Goal: Find specific page/section: Find specific page/section

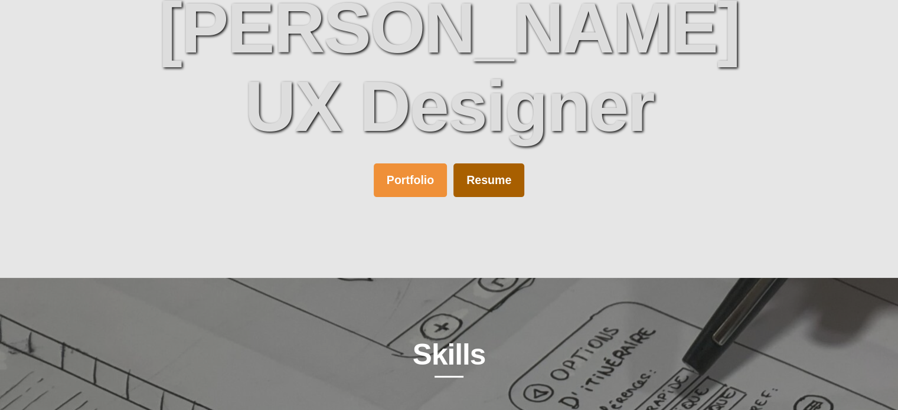
scroll to position [262, 0]
click at [482, 184] on link "Resume" at bounding box center [488, 180] width 71 height 34
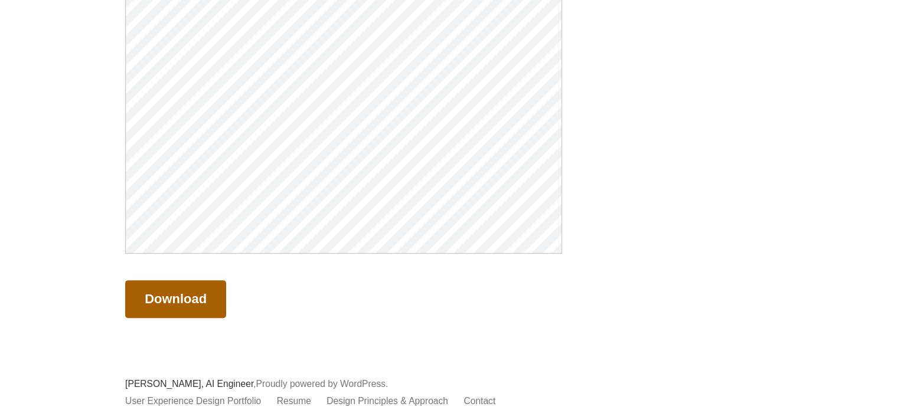
scroll to position [350, 0]
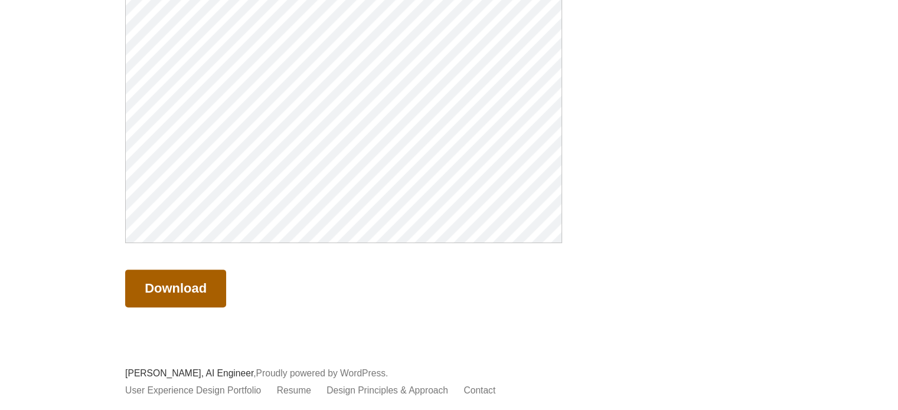
click at [621, 151] on div "Looks like you’re on mobile, so I can’t show you a preview. Just tap Download! …" at bounding box center [449, 98] width 719 height 457
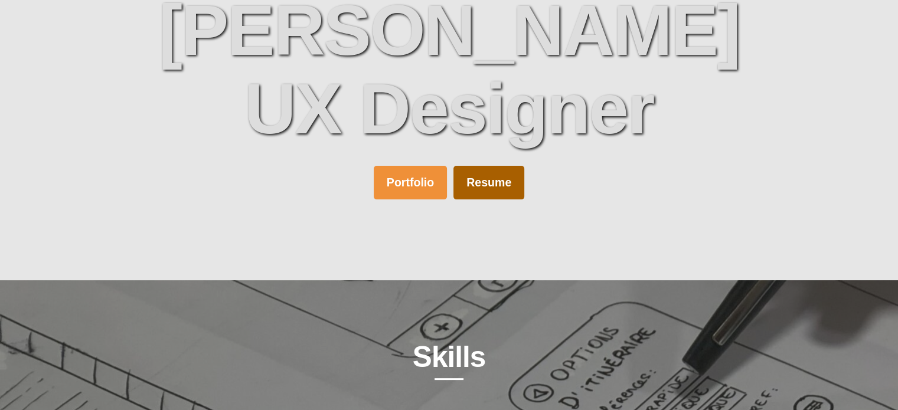
scroll to position [231, 0]
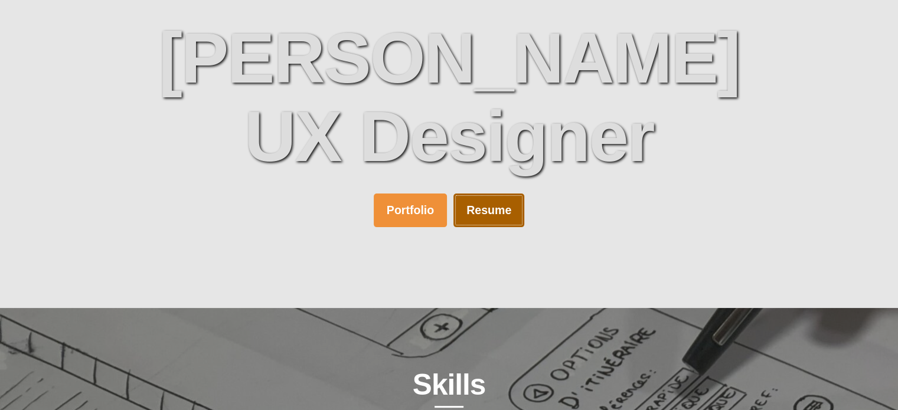
click at [482, 212] on link "Resume" at bounding box center [488, 211] width 71 height 34
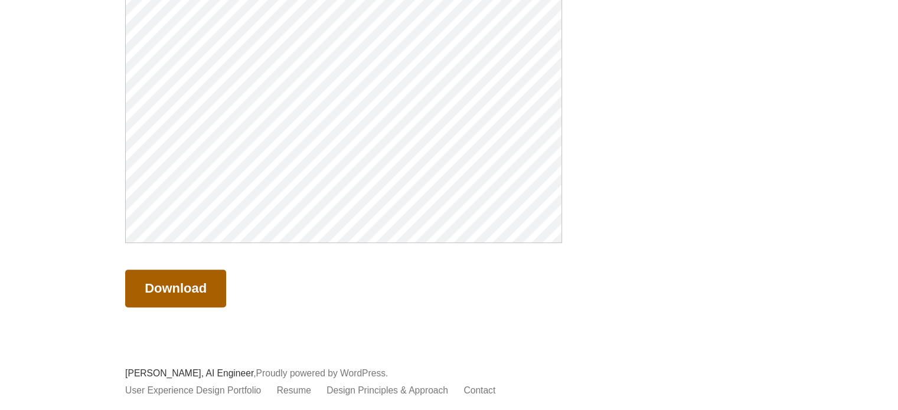
scroll to position [360, 0]
